Goal: Transaction & Acquisition: Purchase product/service

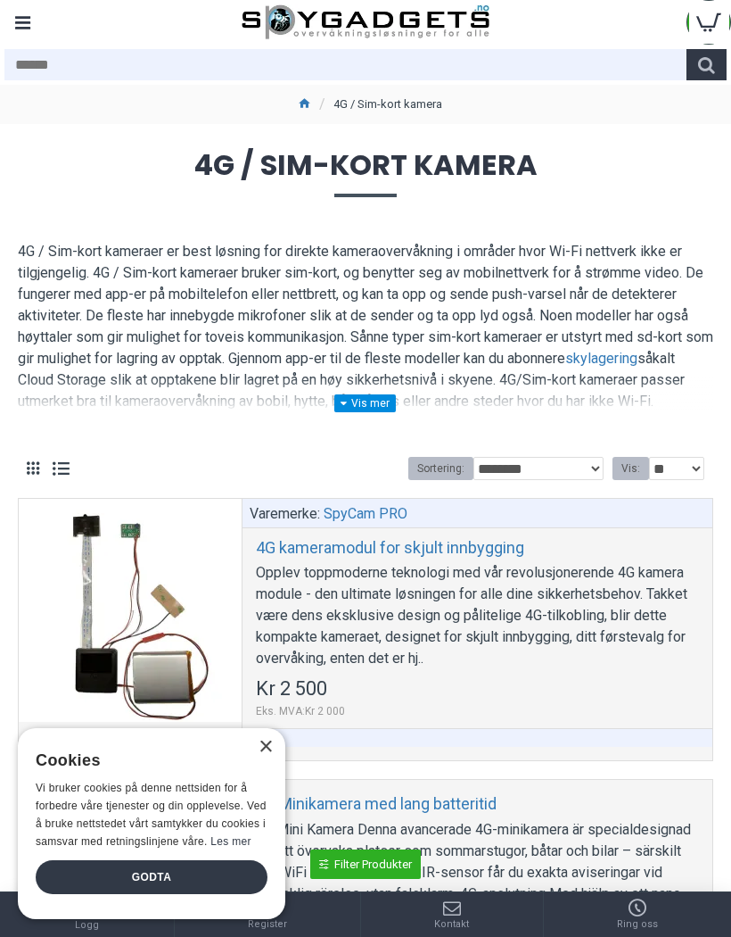
click at [263, 738] on div "× Cookies Vi bruker cookies på denne nettsiden for å forbedre våre tjenester og…" at bounding box center [152, 823] width 268 height 191
click at [264, 748] on div "×" at bounding box center [265, 746] width 13 height 13
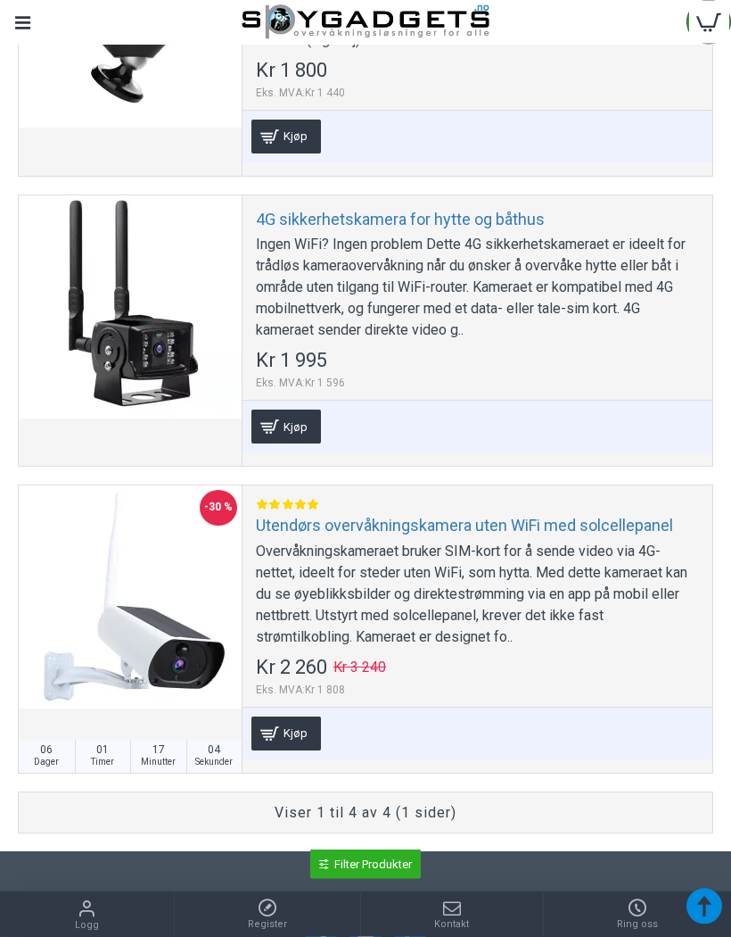
scroll to position [875, 0]
click at [117, 343] on div at bounding box center [130, 306] width 223 height 223
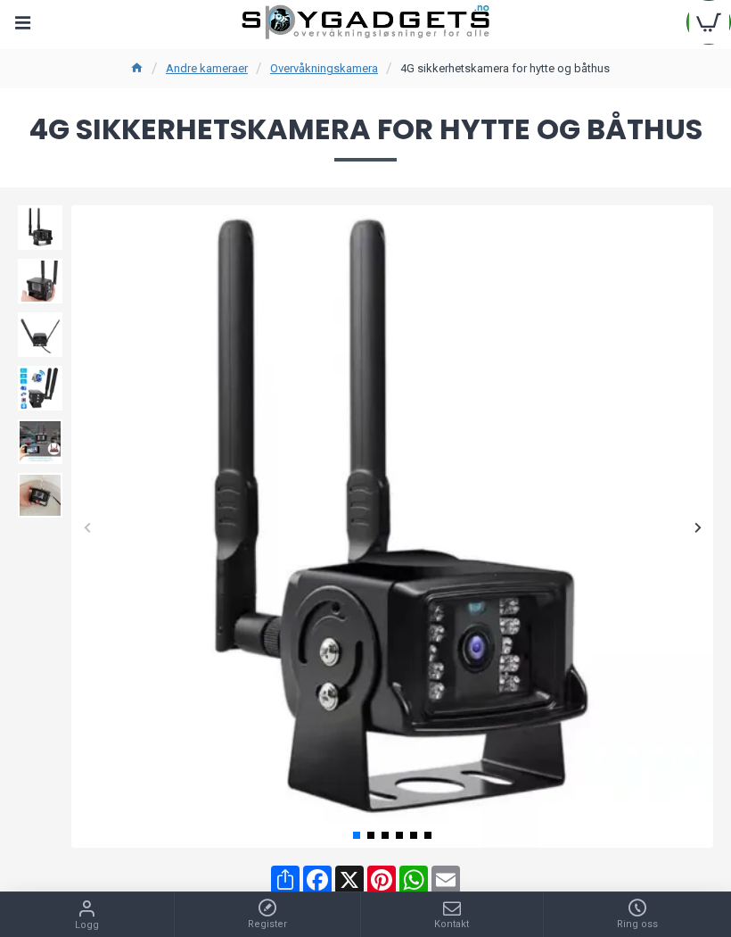
scroll to position [46, 0]
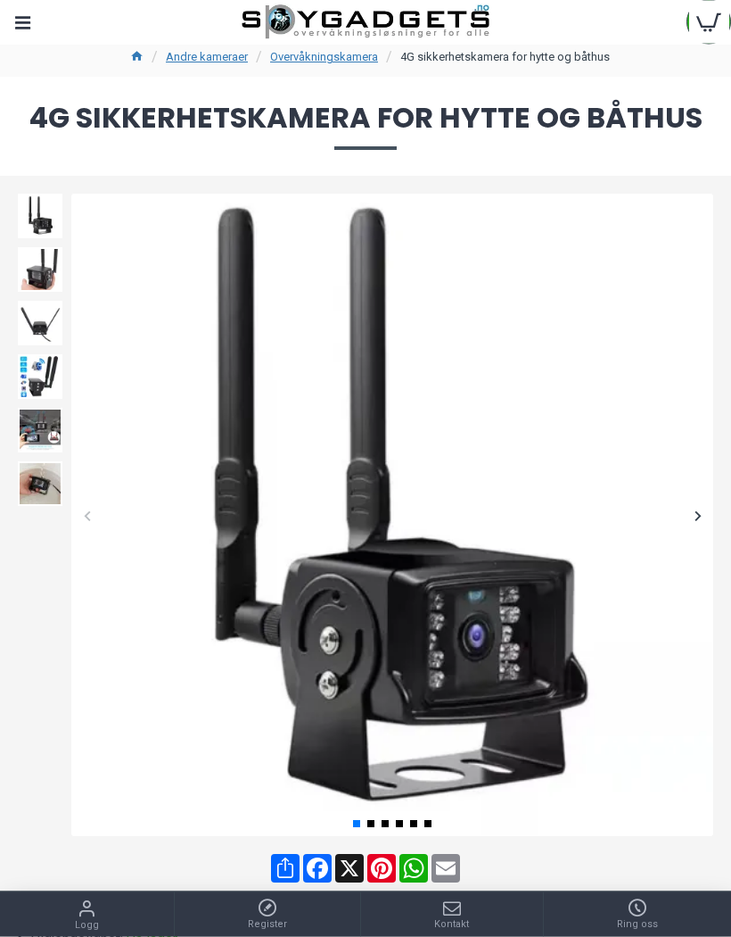
click at [701, 510] on div at bounding box center [697, 515] width 31 height 31
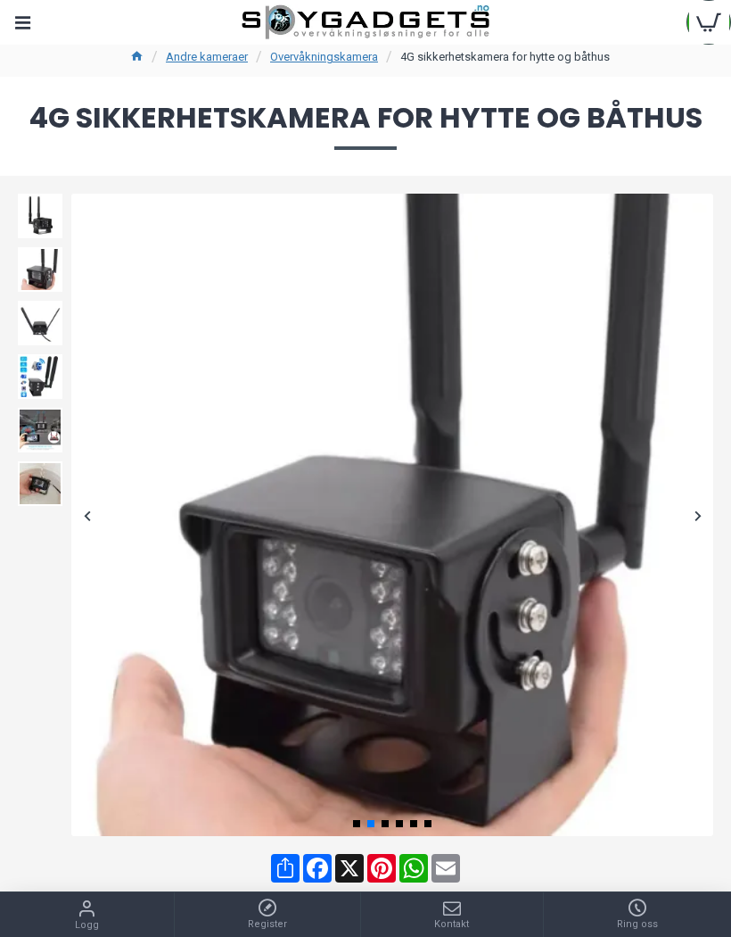
click at [705, 512] on div at bounding box center [697, 515] width 31 height 31
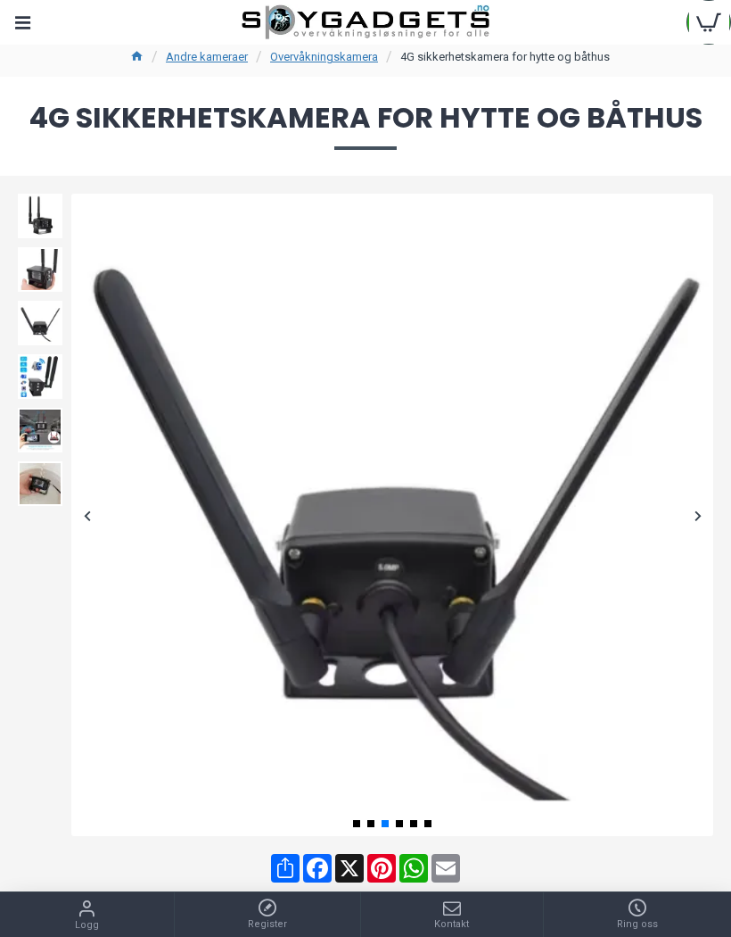
click at [711, 504] on div at bounding box center [697, 515] width 31 height 31
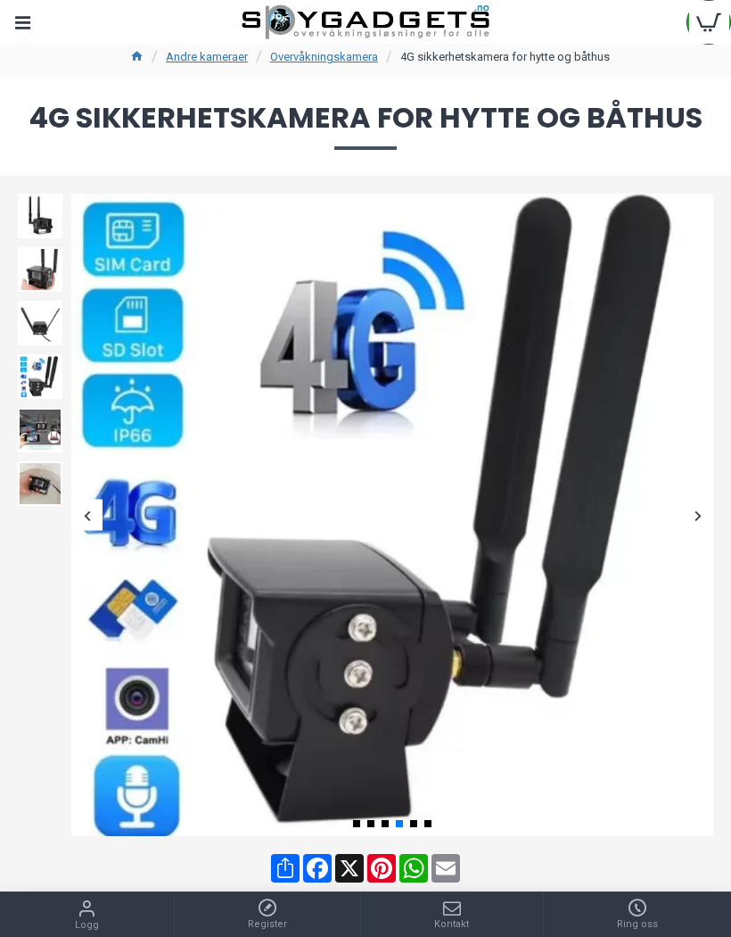
click at [710, 506] on div at bounding box center [697, 515] width 31 height 31
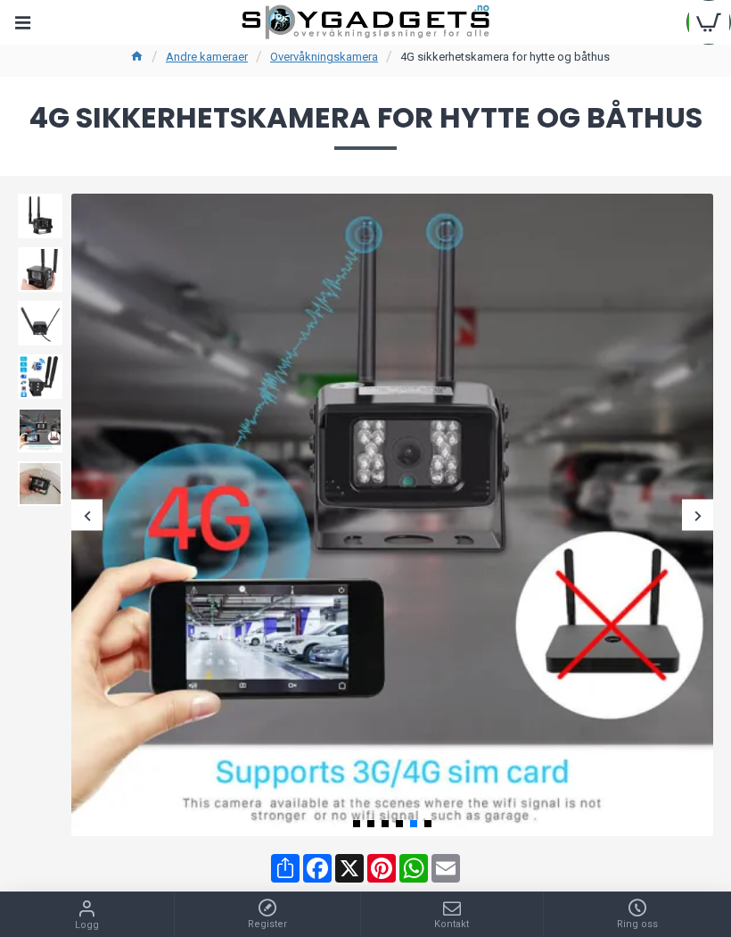
click at [711, 510] on div at bounding box center [697, 515] width 31 height 31
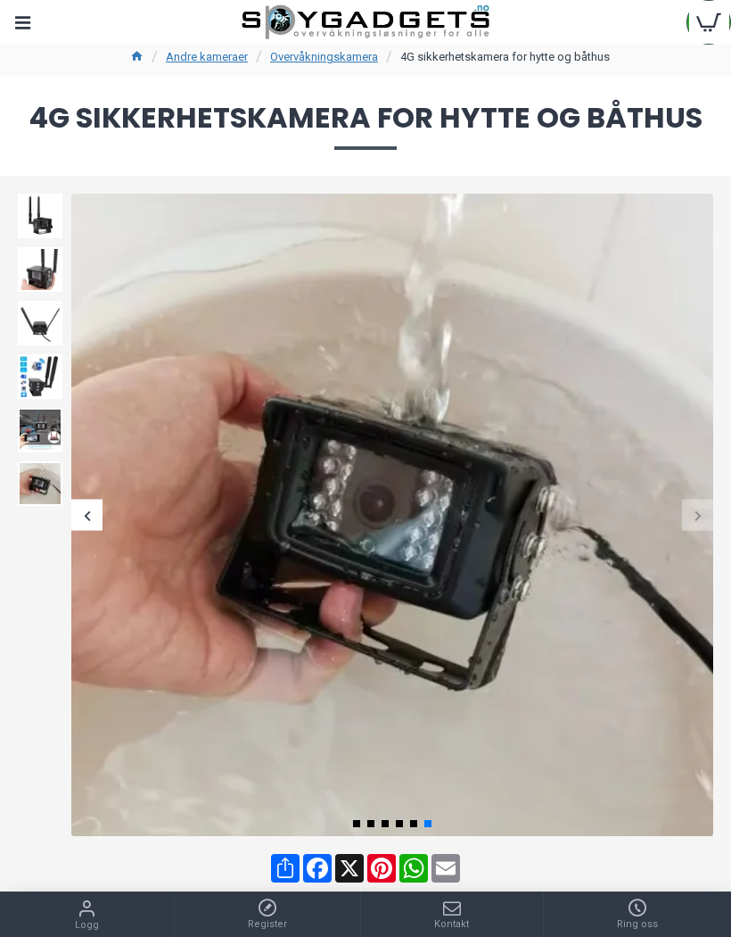
click at [706, 508] on div at bounding box center [697, 515] width 31 height 31
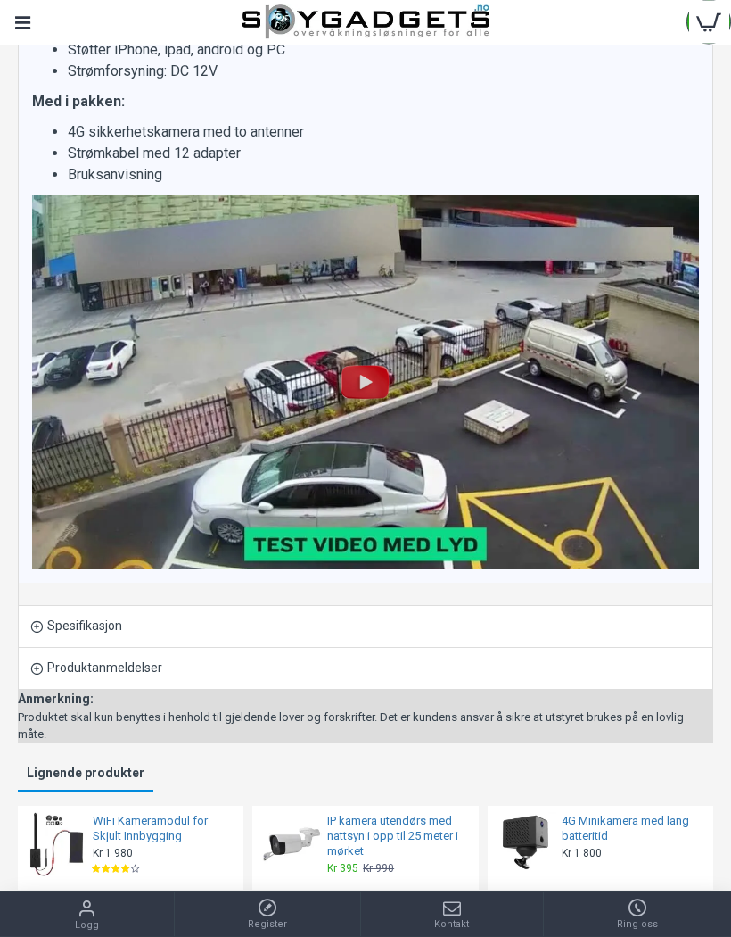
scroll to position [2104, 0]
click at [341, 410] on img at bounding box center [365, 381] width 57 height 57
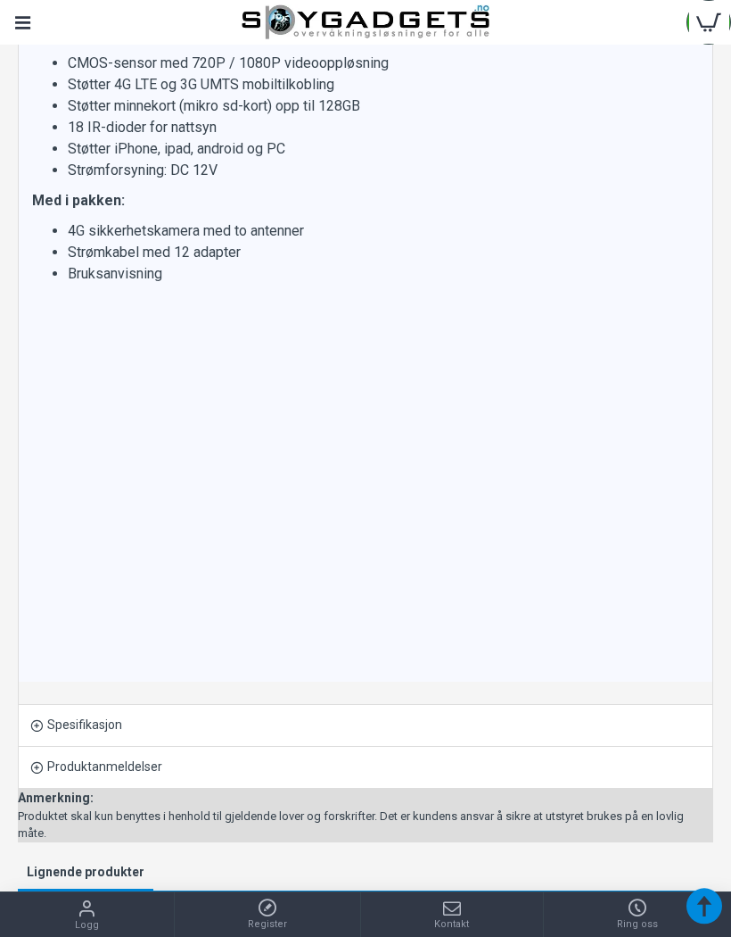
scroll to position [1980, 0]
